Goal: Task Accomplishment & Management: Use online tool/utility

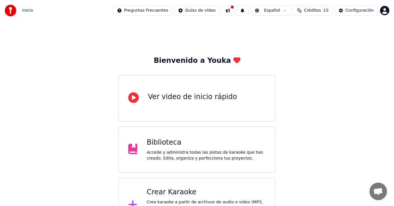
click at [196, 198] on div "Crear Karaoke Crea karaoke a partir de archivos de audio o video (MP3, MP4 y má…" at bounding box center [205, 204] width 119 height 35
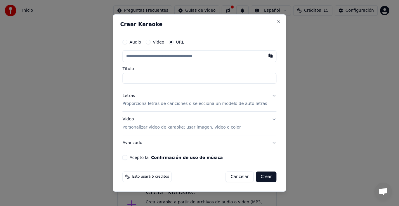
paste input "**********"
type input "**********"
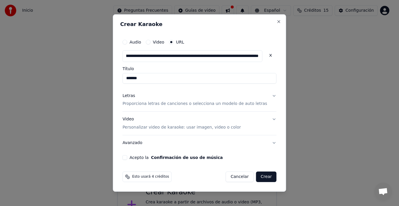
type input "*******"
type input "**********"
click at [266, 95] on button "Letras Proporciona letras de canciones o selecciona un modelo de auto letras" at bounding box center [199, 99] width 154 height 23
type input "**********"
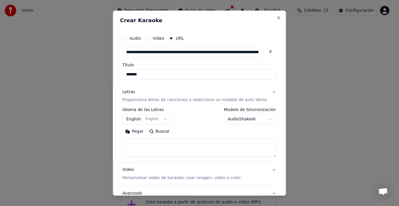
click at [146, 149] on textarea at bounding box center [199, 147] width 154 height 19
paste textarea "**********"
type textarea "*"
paste textarea "**********"
click at [151, 157] on textarea at bounding box center [192, 147] width 140 height 19
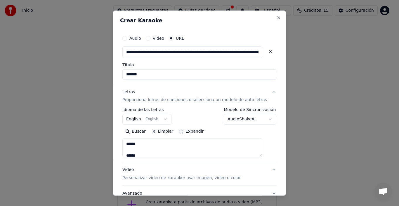
scroll to position [2, 0]
type textarea "**********"
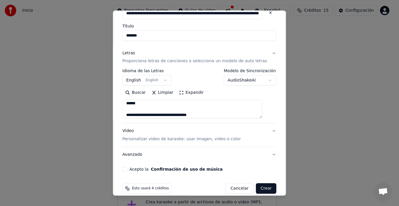
scroll to position [46, 0]
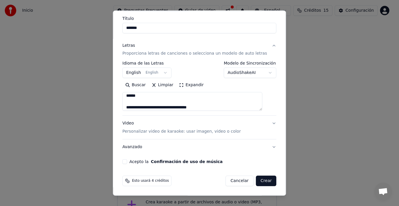
click at [264, 121] on button "Video Personalizar video de karaoke: usar imagen, video o color" at bounding box center [199, 127] width 154 height 23
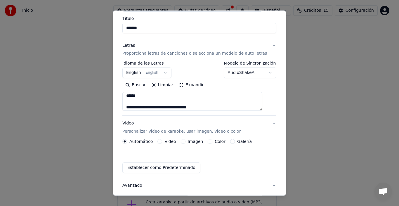
scroll to position [31, 0]
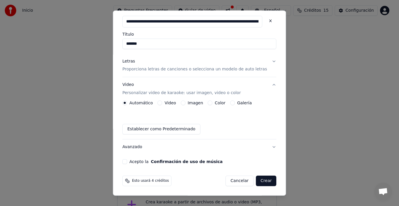
click at [185, 102] on button "Imagen" at bounding box center [183, 102] width 5 height 5
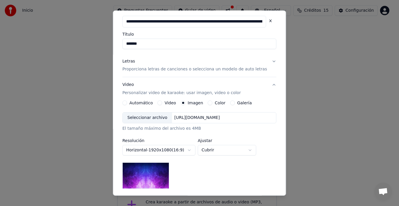
click at [145, 116] on div "Seleccionar archivo" at bounding box center [147, 117] width 49 height 11
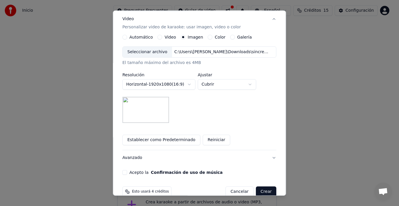
scroll to position [107, 0]
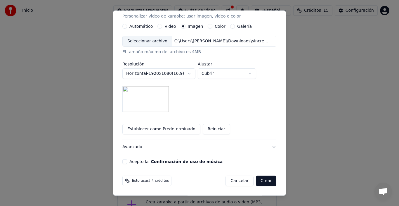
click at [127, 161] on button "Acepto la Confirmación de uso de música" at bounding box center [124, 161] width 5 height 5
click at [256, 179] on button "Crear" at bounding box center [266, 180] width 20 height 11
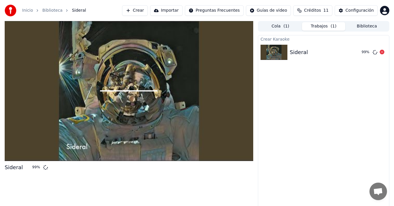
click at [334, 43] on div "Sideral 99 %" at bounding box center [323, 52] width 131 height 20
click at [303, 48] on div "Sideral" at bounding box center [298, 52] width 18 height 8
click at [290, 29] on button "Cola ( 1 )" at bounding box center [280, 26] width 43 height 8
click at [315, 27] on button "Trabajos ( 1 )" at bounding box center [323, 26] width 43 height 8
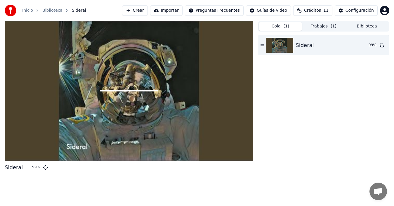
click at [283, 28] on button "Cola ( 1 )" at bounding box center [280, 26] width 43 height 8
click at [380, 46] on icon at bounding box center [381, 45] width 5 height 5
click at [332, 45] on div "Sideral" at bounding box center [336, 45] width 82 height 8
click at [122, 112] on div at bounding box center [129, 91] width 248 height 140
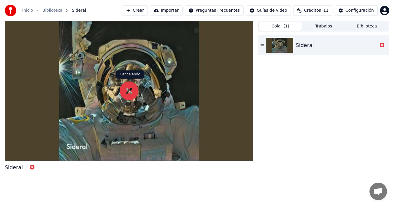
click at [127, 88] on icon at bounding box center [129, 90] width 19 height 19
click at [381, 45] on icon at bounding box center [381, 45] width 5 height 5
click at [279, 49] on img at bounding box center [279, 45] width 27 height 15
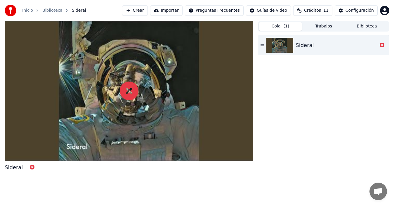
click at [279, 49] on img at bounding box center [279, 45] width 27 height 15
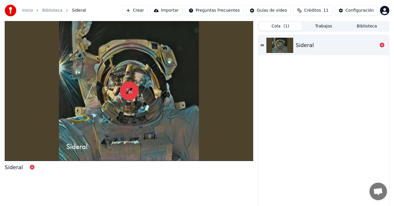
click at [279, 49] on img at bounding box center [279, 45] width 27 height 15
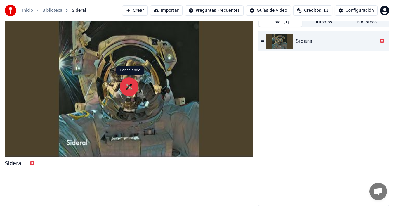
click at [129, 87] on icon at bounding box center [129, 86] width 19 height 19
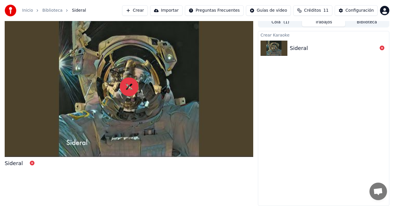
click at [321, 22] on button "Trabajos" at bounding box center [323, 22] width 43 height 8
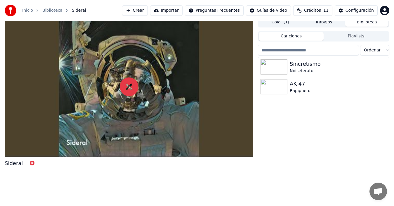
click at [362, 22] on button "Biblioteca" at bounding box center [366, 22] width 43 height 8
click at [285, 69] on img at bounding box center [273, 66] width 27 height 15
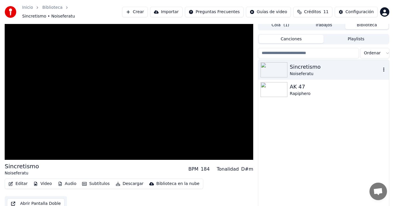
click at [285, 69] on img at bounding box center [273, 69] width 27 height 15
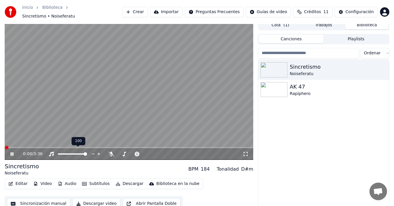
click at [77, 153] on span at bounding box center [72, 153] width 29 height 1
